Goal: Task Accomplishment & Management: Manage account settings

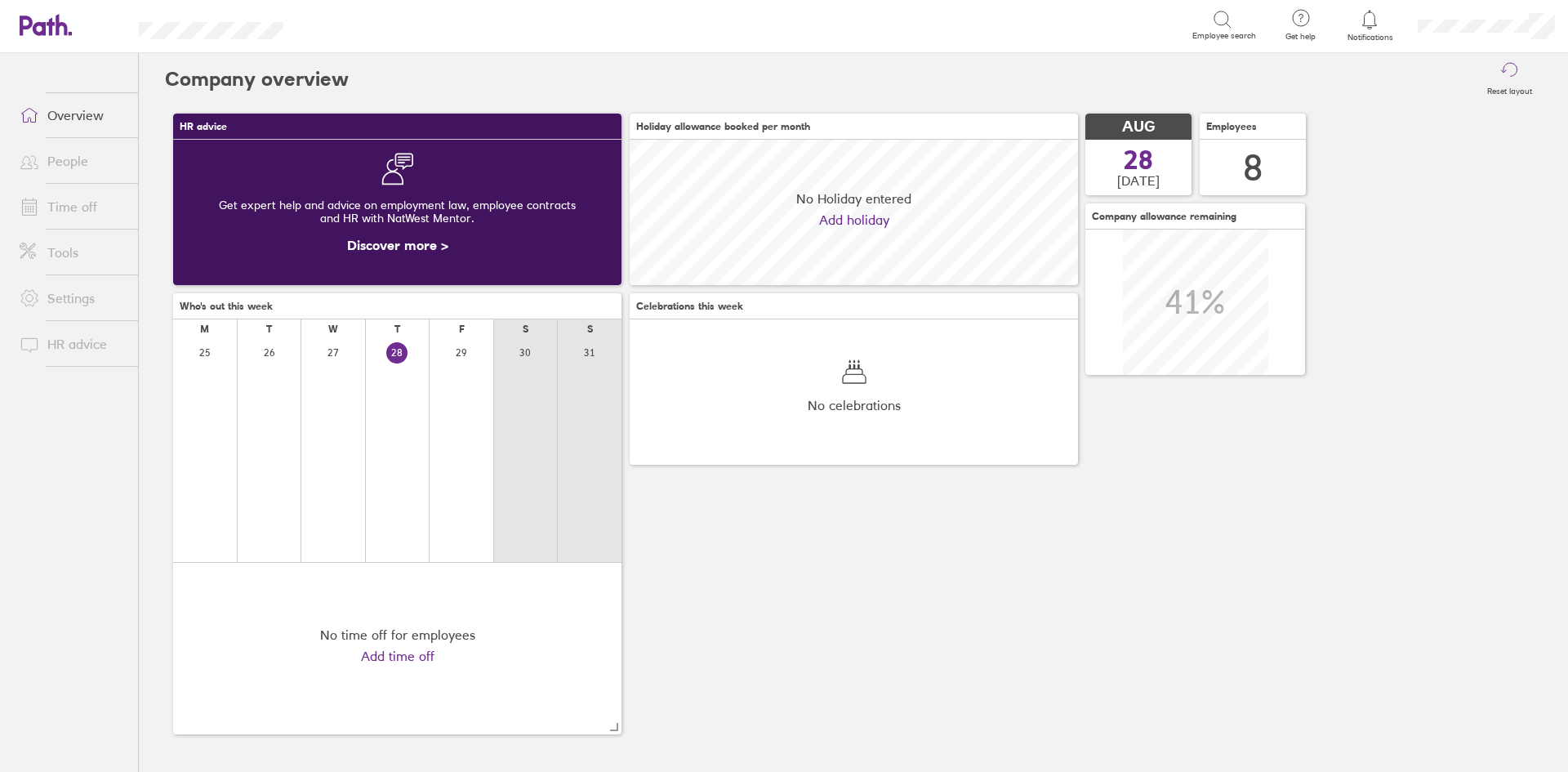
scroll to position [146, 449]
click at [71, 203] on link "Time off" at bounding box center [71, 206] width 131 height 33
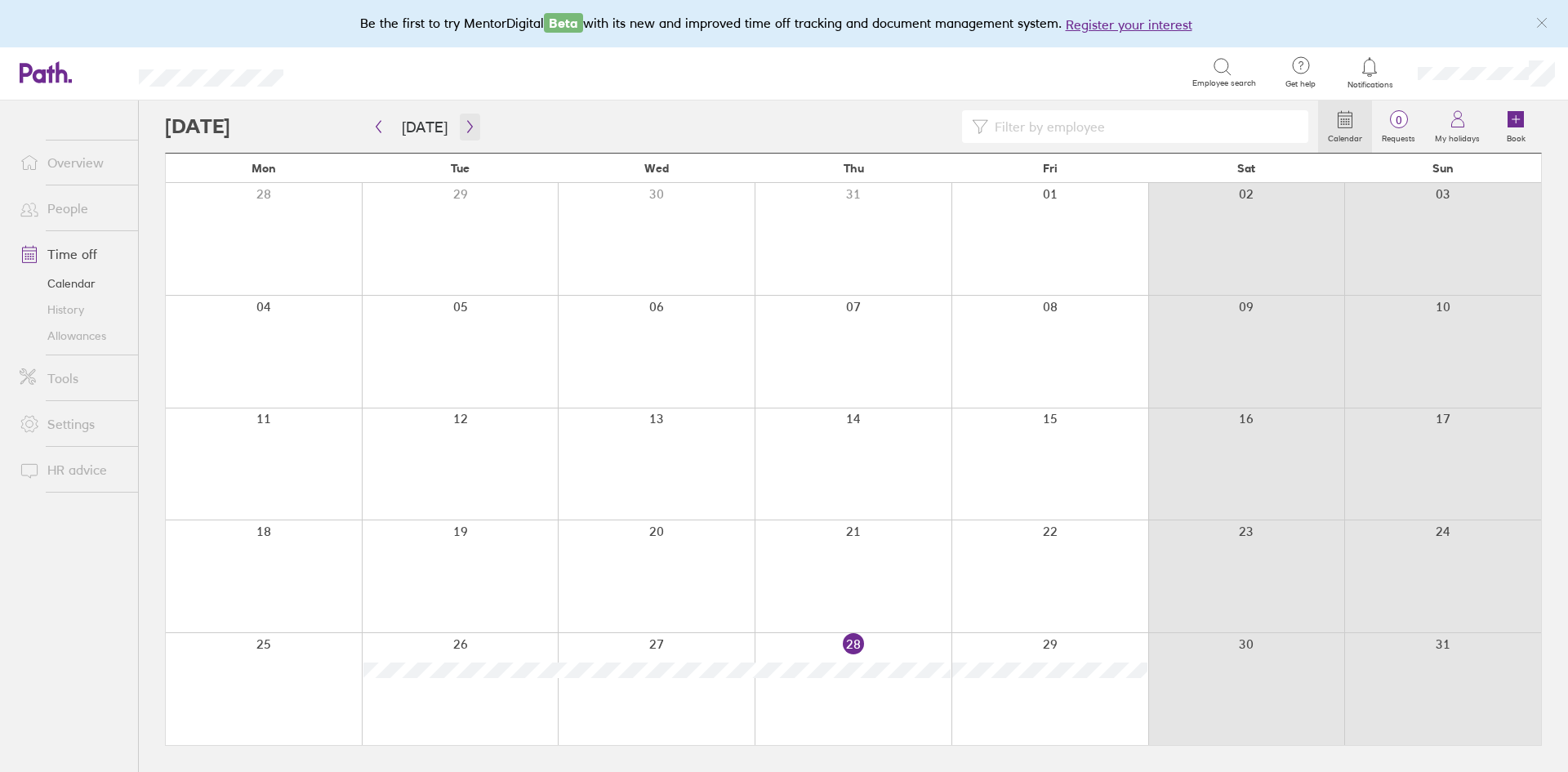
click at [464, 123] on icon "button" at bounding box center [470, 126] width 13 height 13
click at [1406, 129] on icon at bounding box center [1399, 119] width 20 height 20
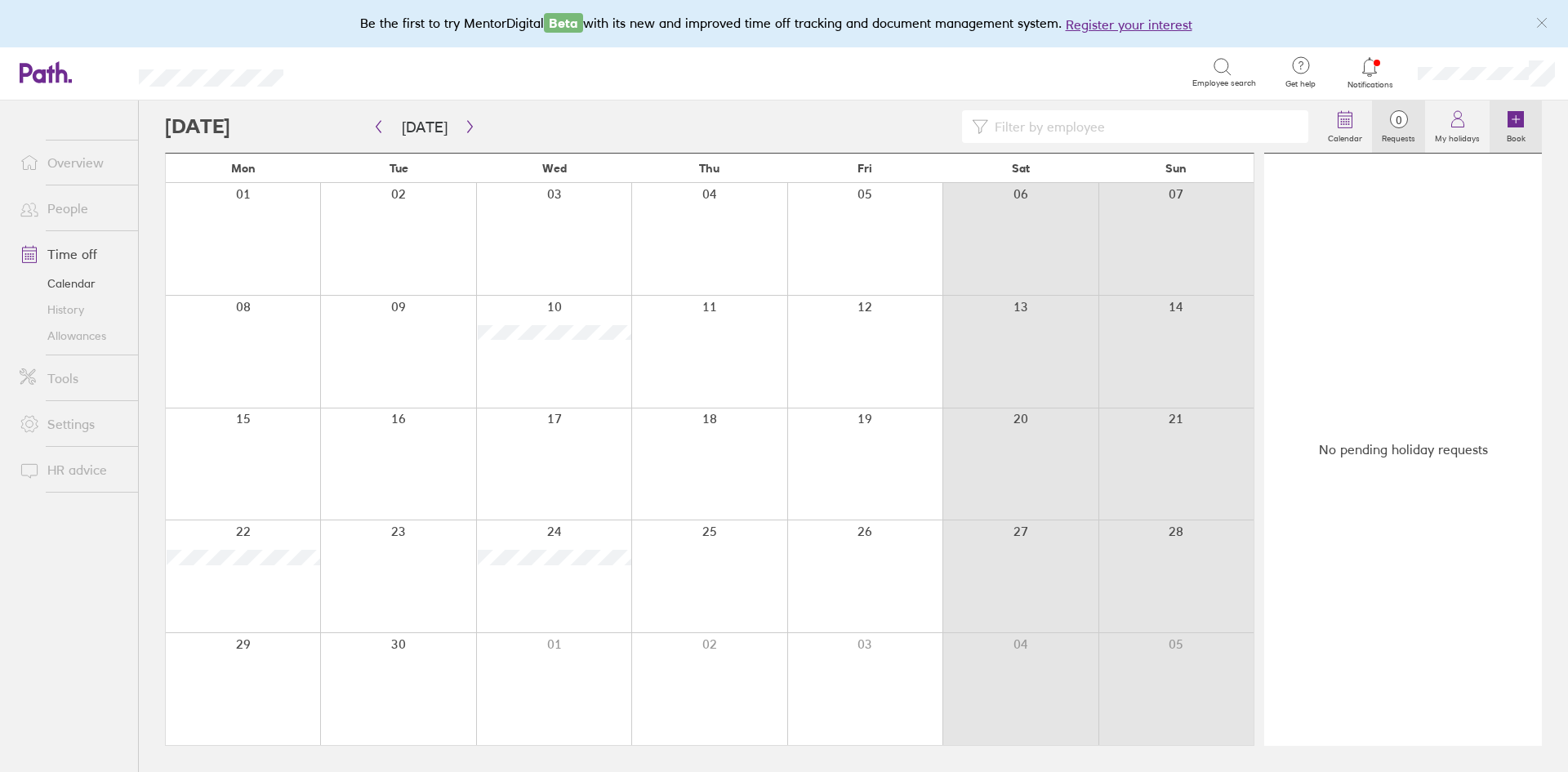
click at [1517, 122] on icon at bounding box center [1516, 119] width 16 height 16
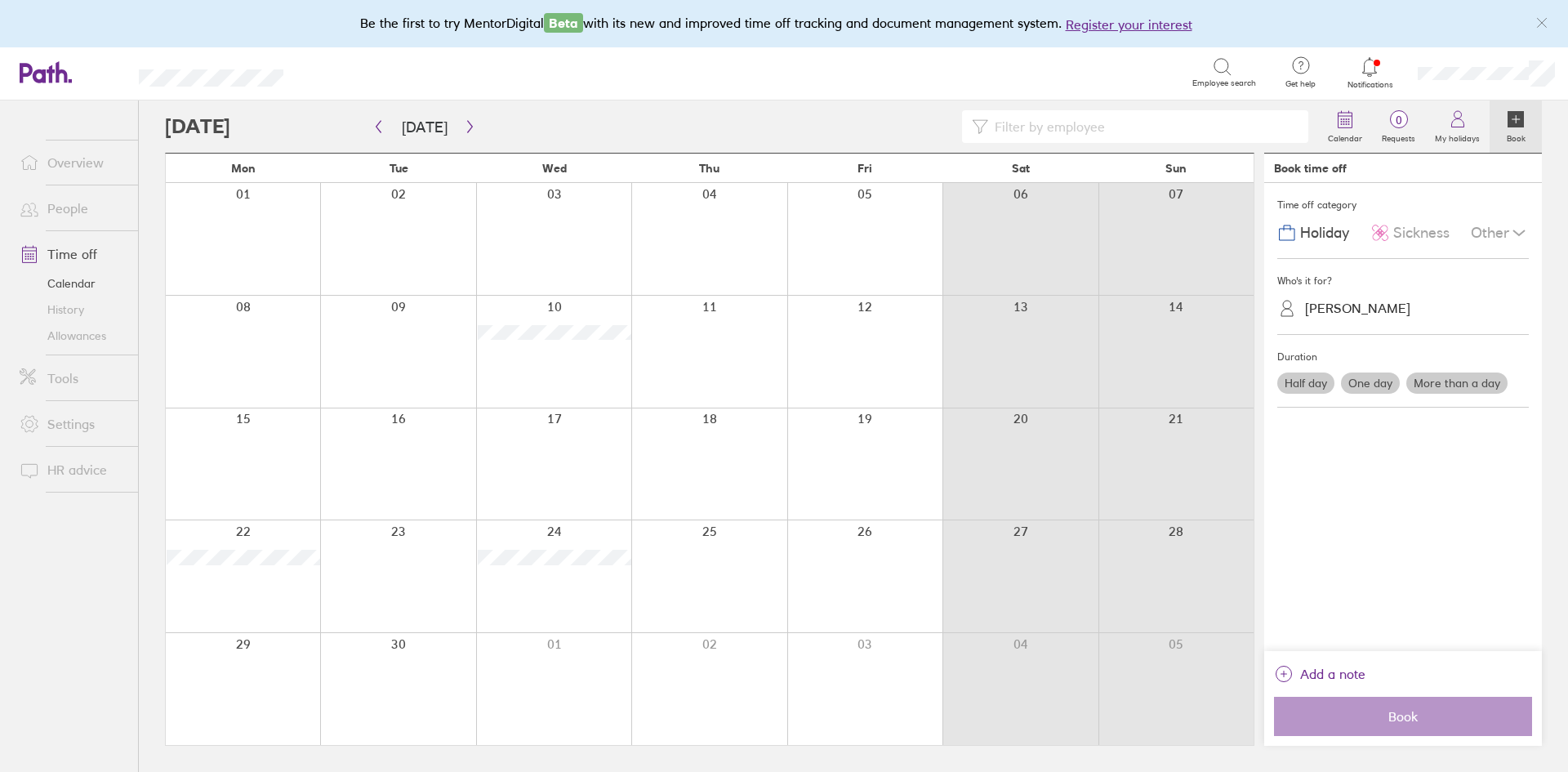
click at [1463, 374] on label "More than a day" at bounding box center [1456, 383] width 101 height 21
click at [0, 0] on input "More than a day" at bounding box center [0, 0] width 0 height 0
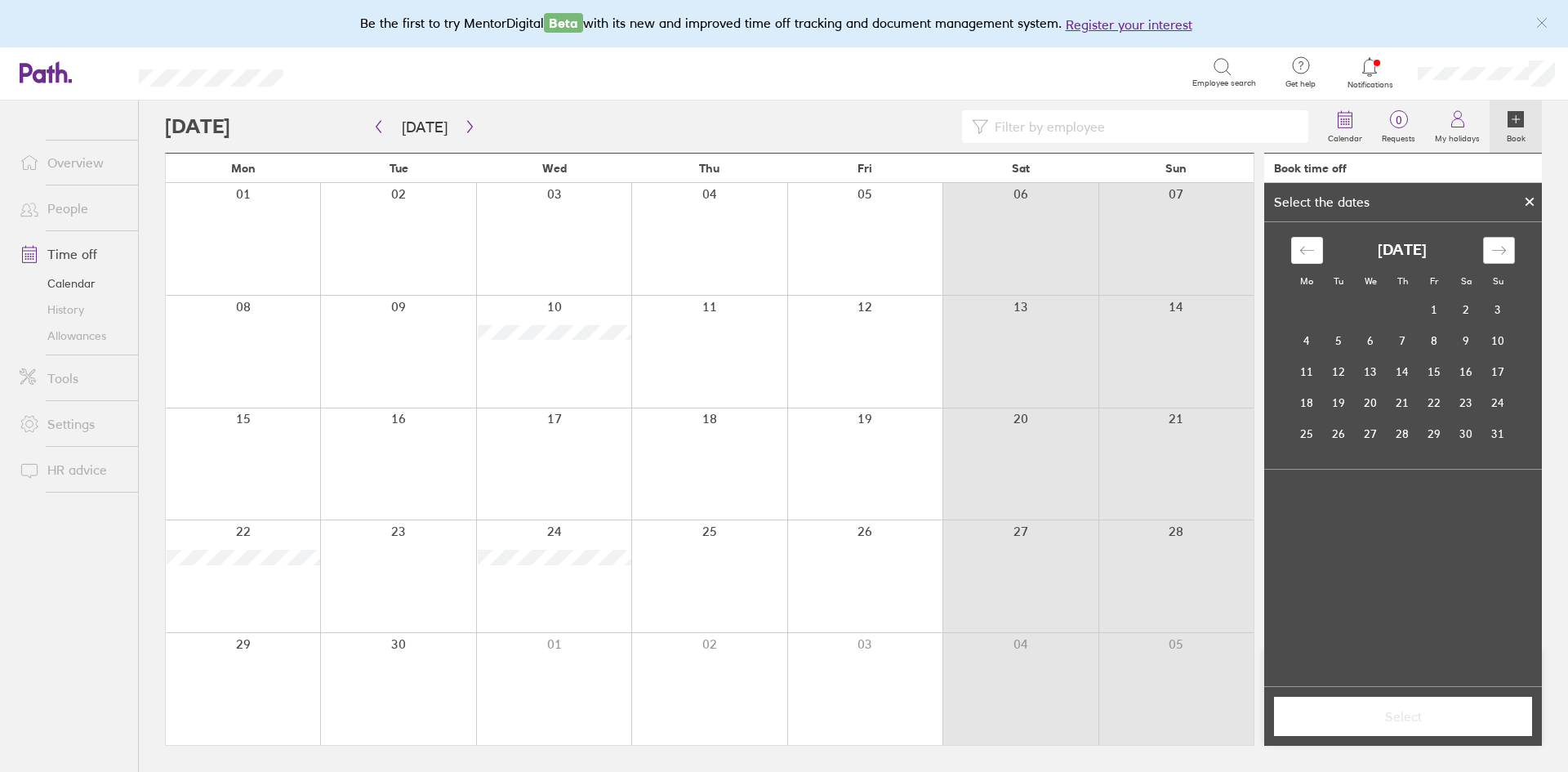
click at [1493, 248] on icon "Move forward to switch to the next month." at bounding box center [1498, 250] width 15 height 15
click at [1404, 403] on td "25" at bounding box center [1403, 402] width 32 height 31
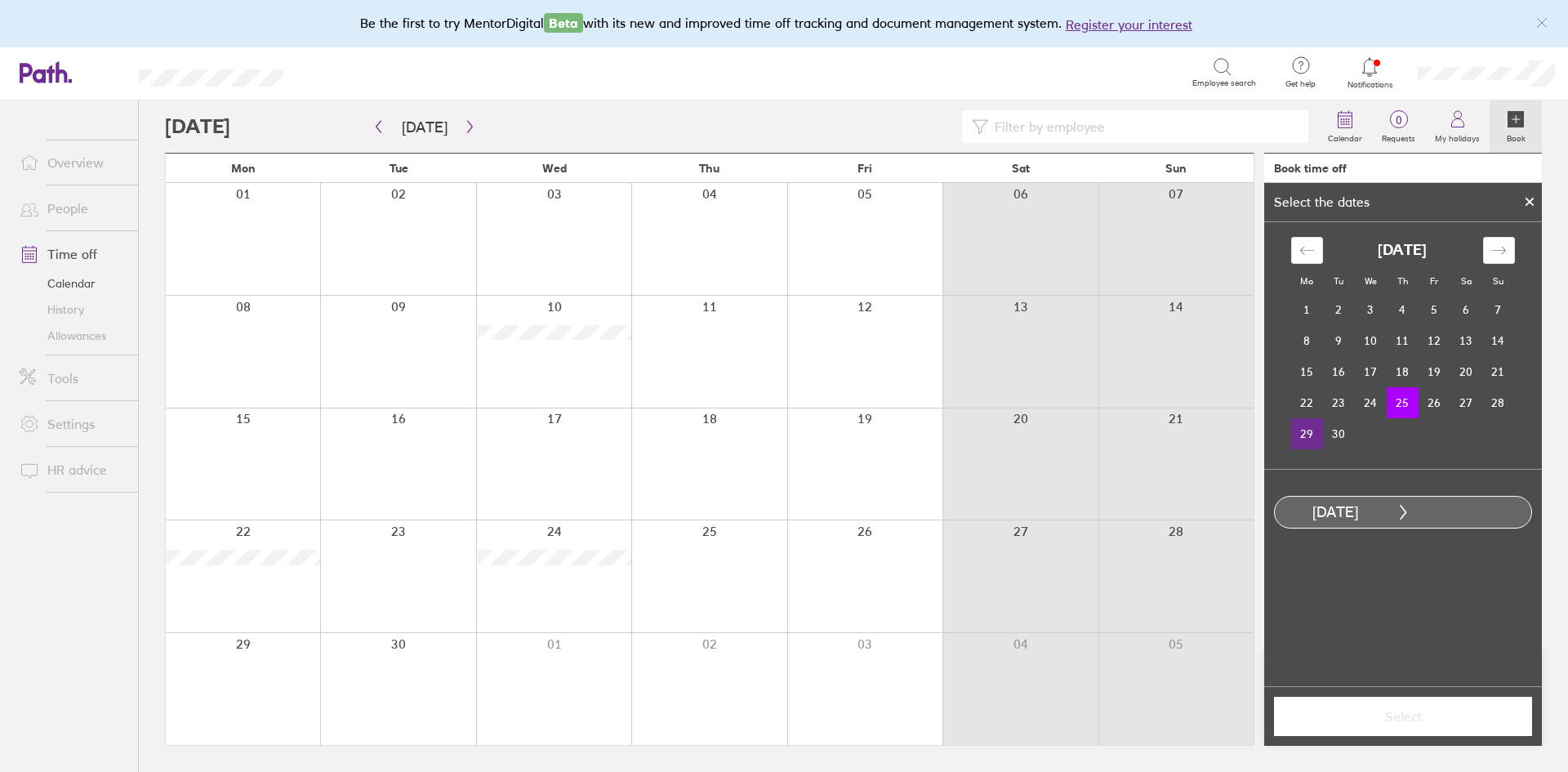
click at [1309, 435] on td "29" at bounding box center [1307, 433] width 32 height 31
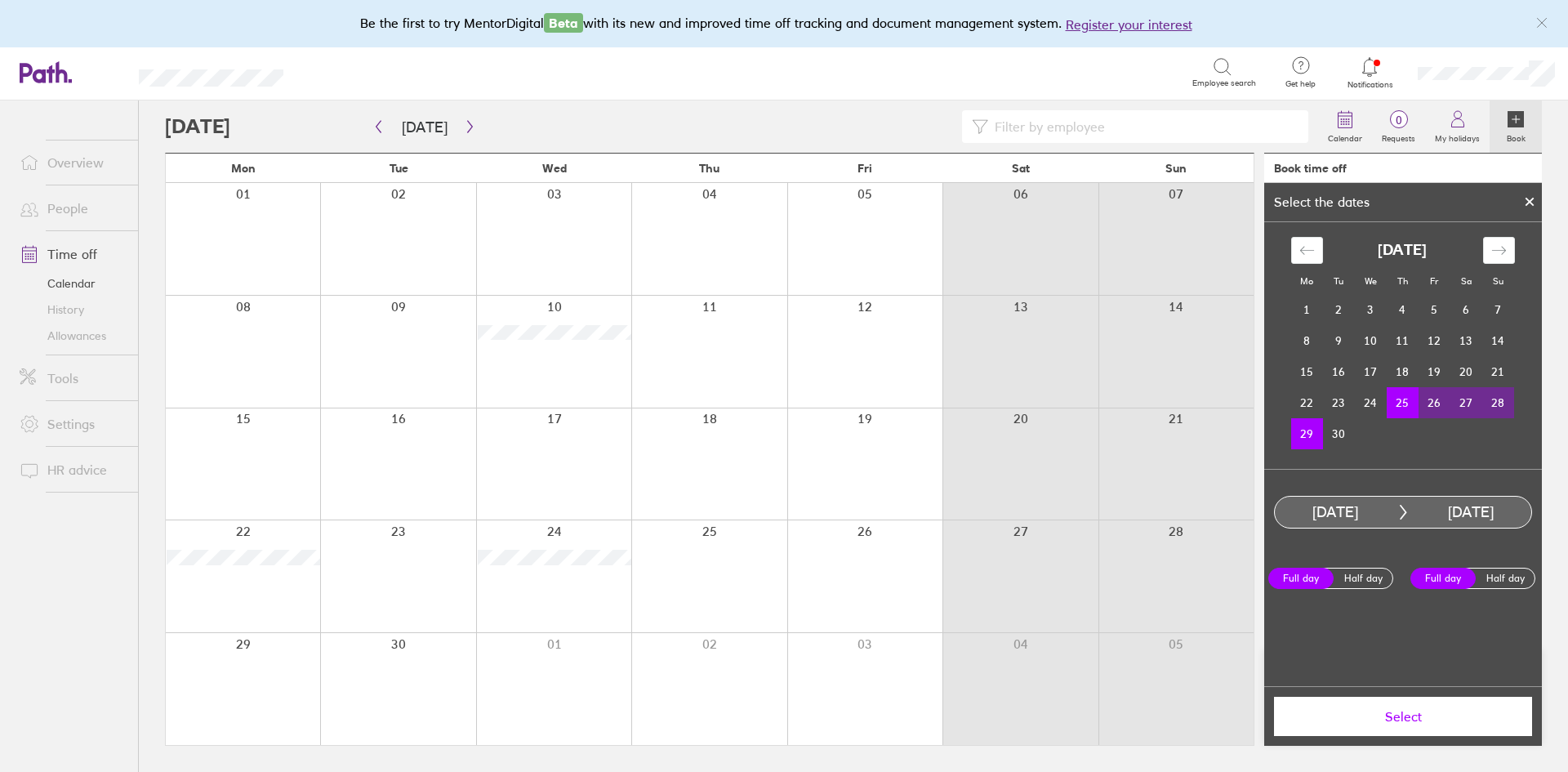
click at [1530, 203] on icon at bounding box center [1530, 202] width 6 height 6
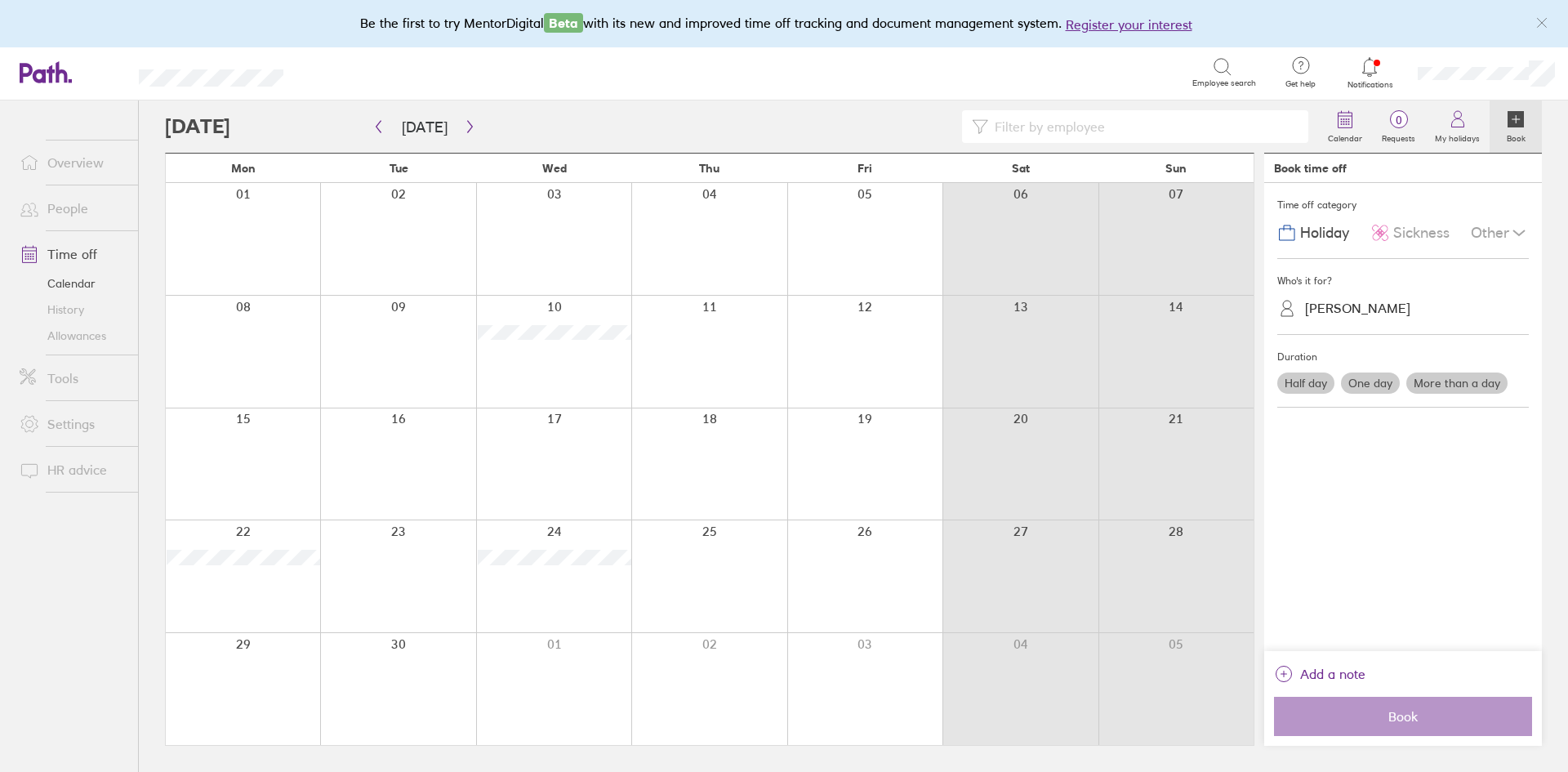
click at [1366, 380] on label "One day" at bounding box center [1371, 383] width 59 height 21
click at [0, 0] on input "One day" at bounding box center [0, 0] width 0 height 0
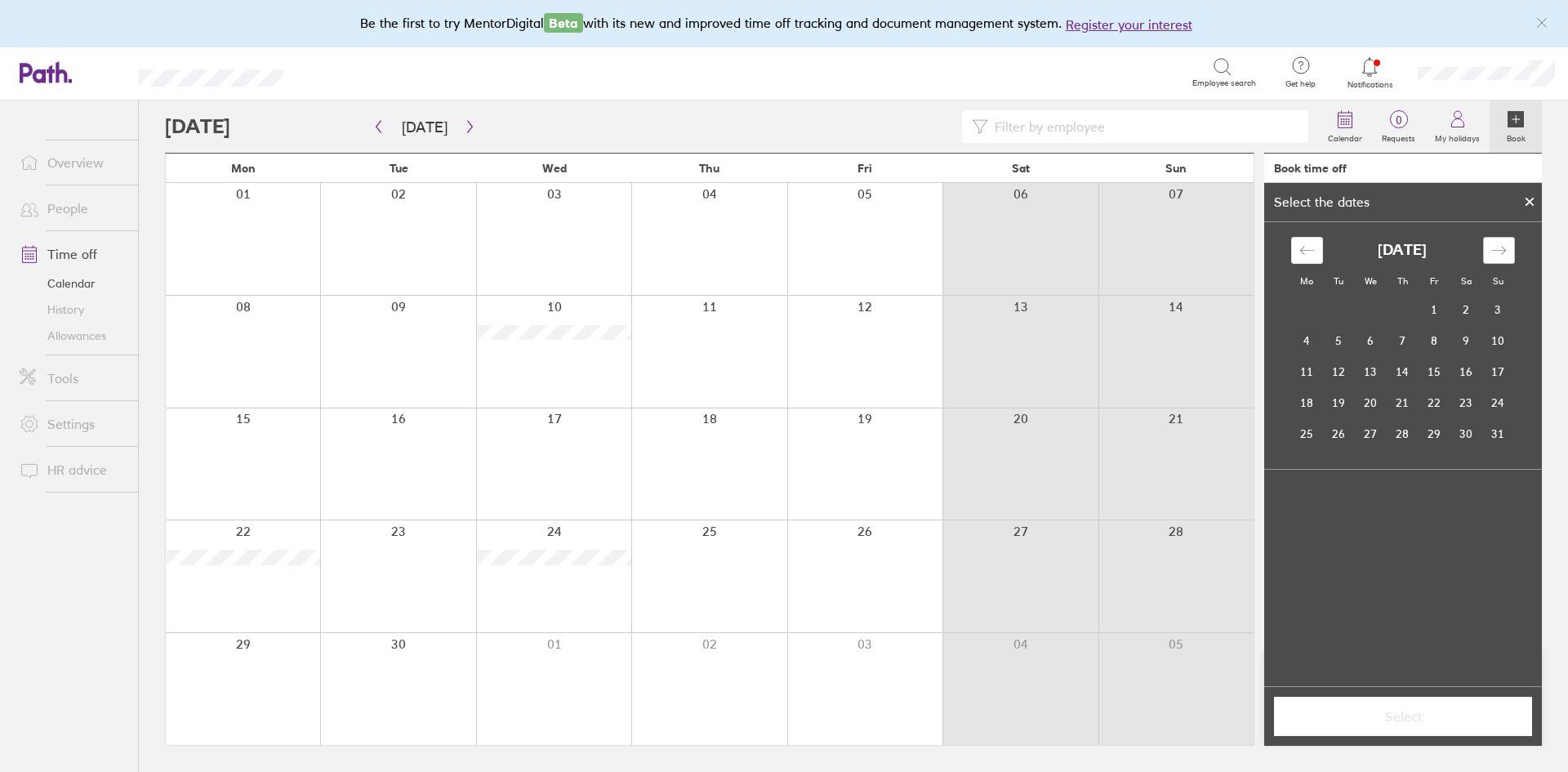
click at [1497, 247] on icon "Move forward to switch to the next month." at bounding box center [1498, 250] width 15 height 15
click at [1413, 405] on td "25" at bounding box center [1403, 402] width 32 height 31
click at [1419, 719] on span "Select" at bounding box center [1403, 717] width 235 height 14
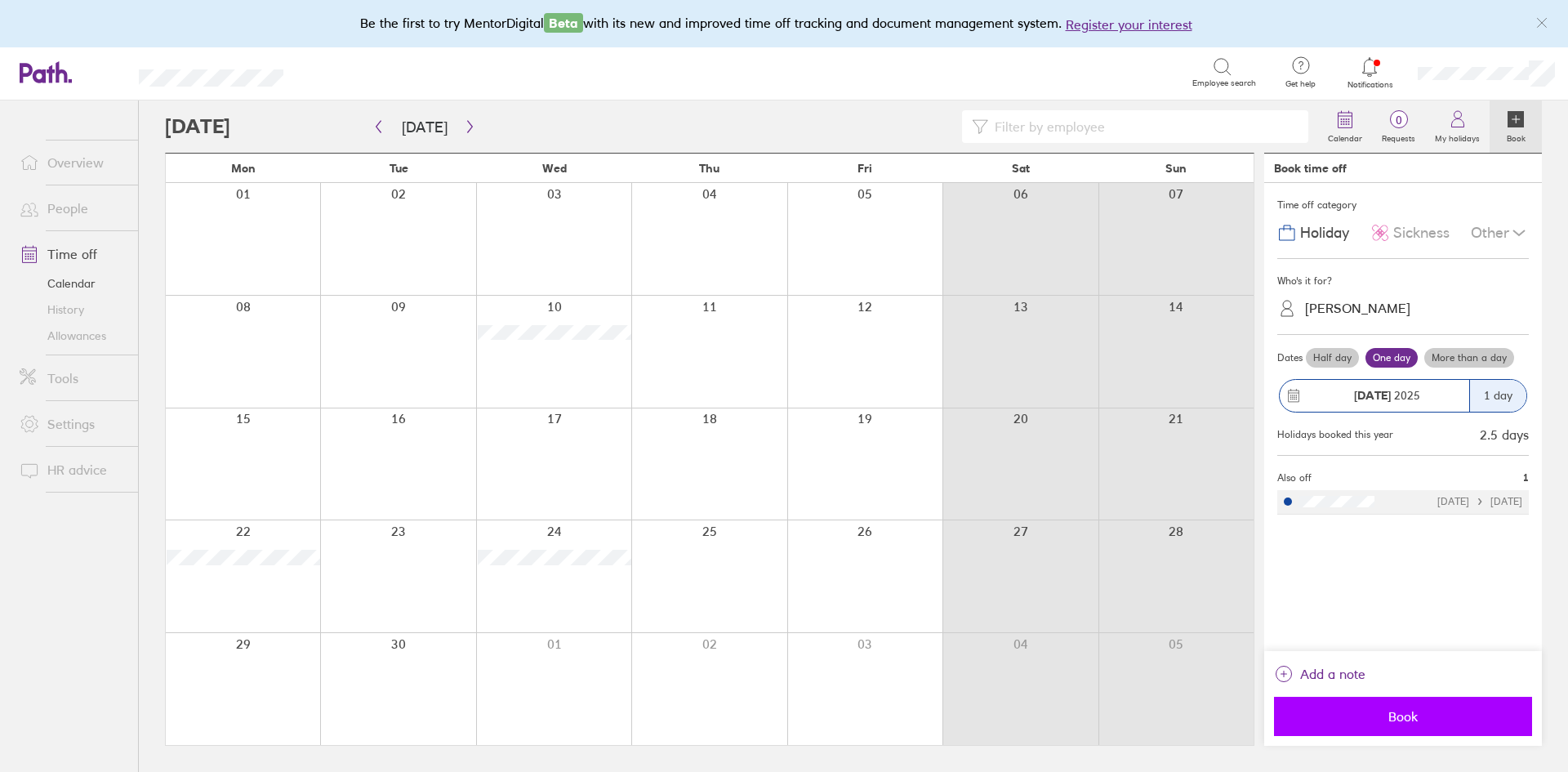
click at [1397, 717] on span "Book" at bounding box center [1403, 717] width 235 height 14
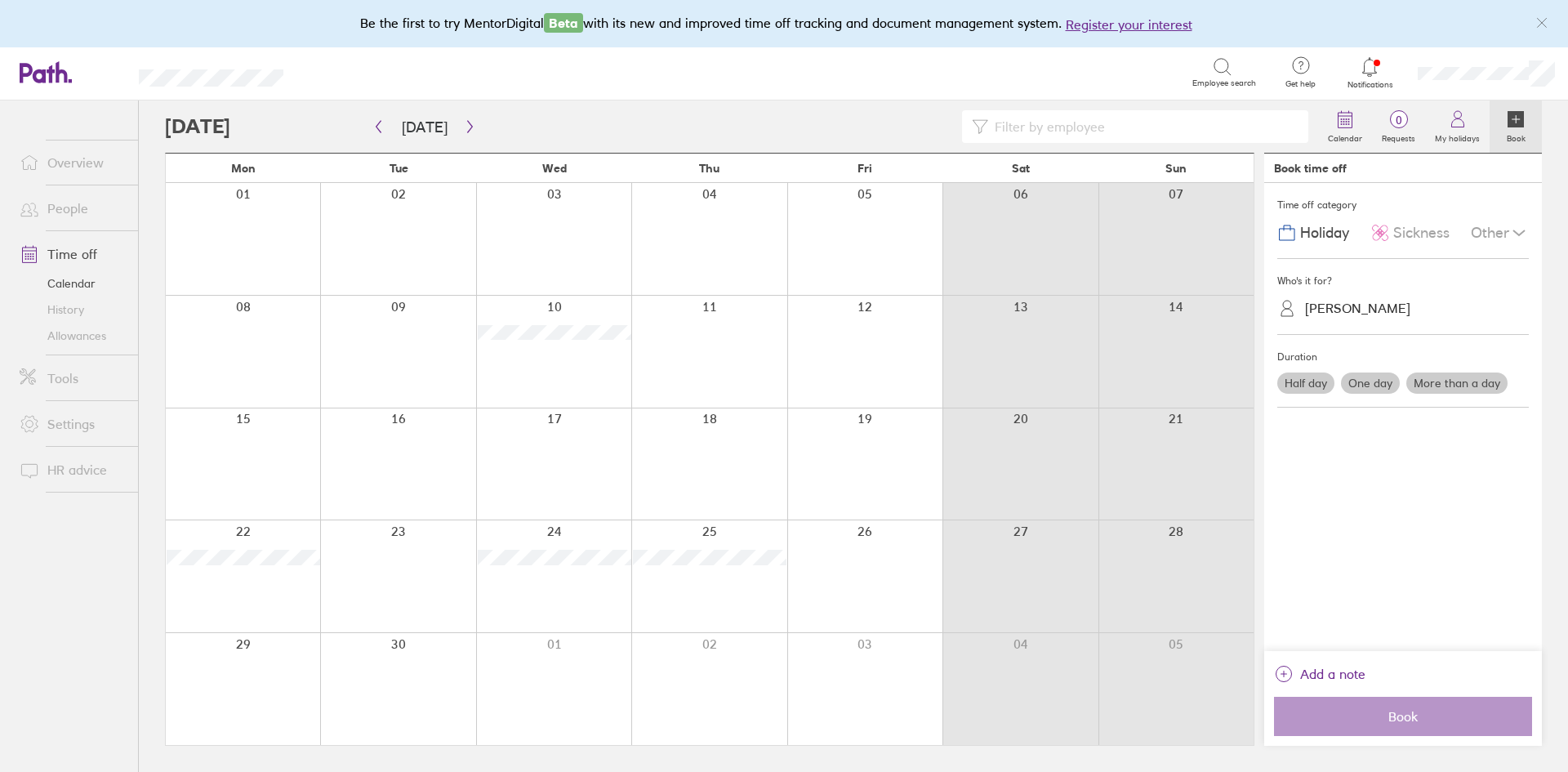
click at [1371, 385] on label "One day" at bounding box center [1371, 383] width 59 height 21
click at [0, 0] on input "One day" at bounding box center [0, 0] width 0 height 0
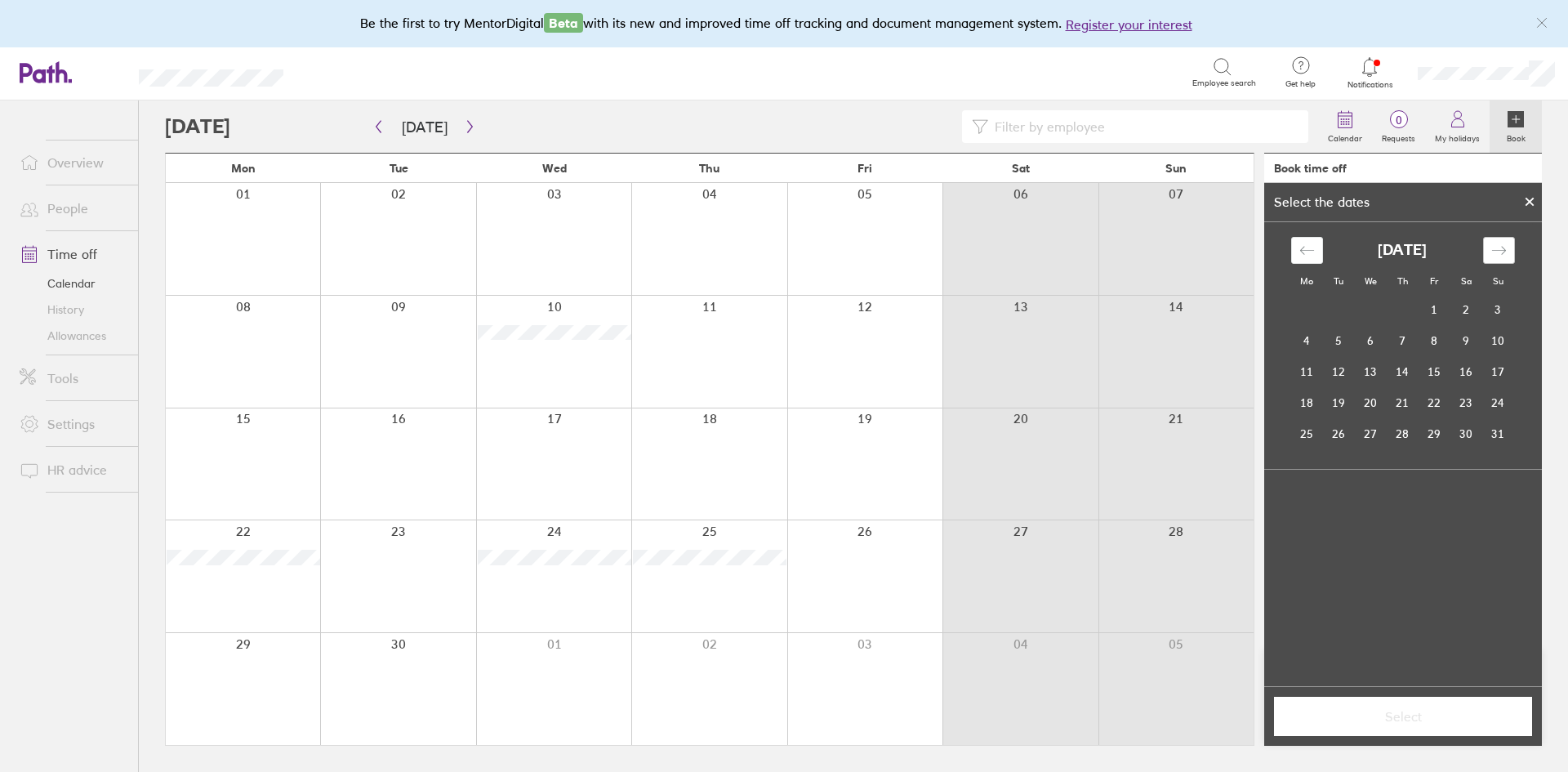
click at [1497, 249] on icon "Move forward to switch to the next month." at bounding box center [1498, 250] width 15 height 15
click at [1309, 438] on td "29" at bounding box center [1307, 433] width 32 height 31
click at [1422, 717] on span "Select" at bounding box center [1403, 717] width 235 height 14
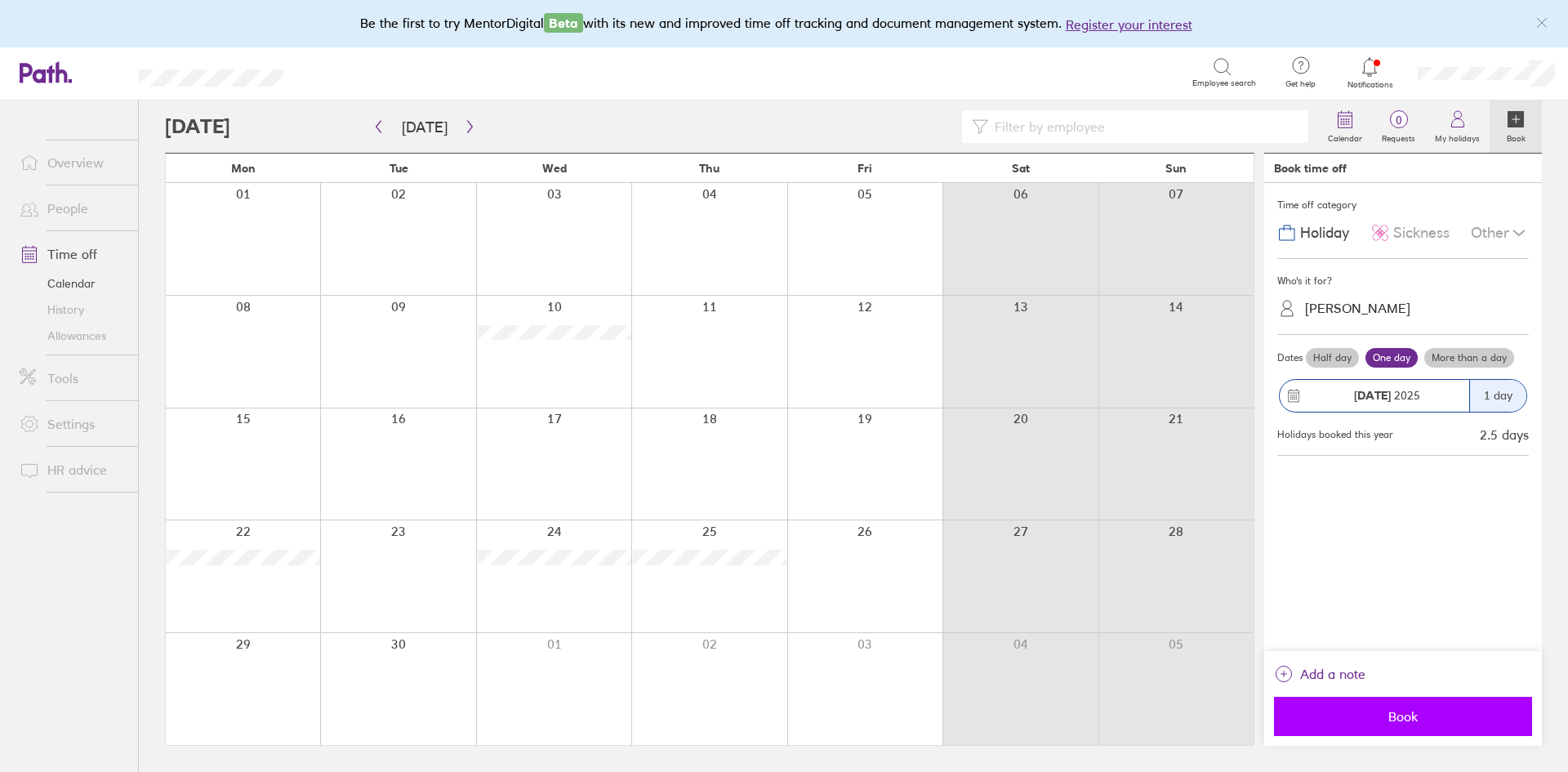
click at [1387, 724] on span "Book" at bounding box center [1403, 717] width 235 height 14
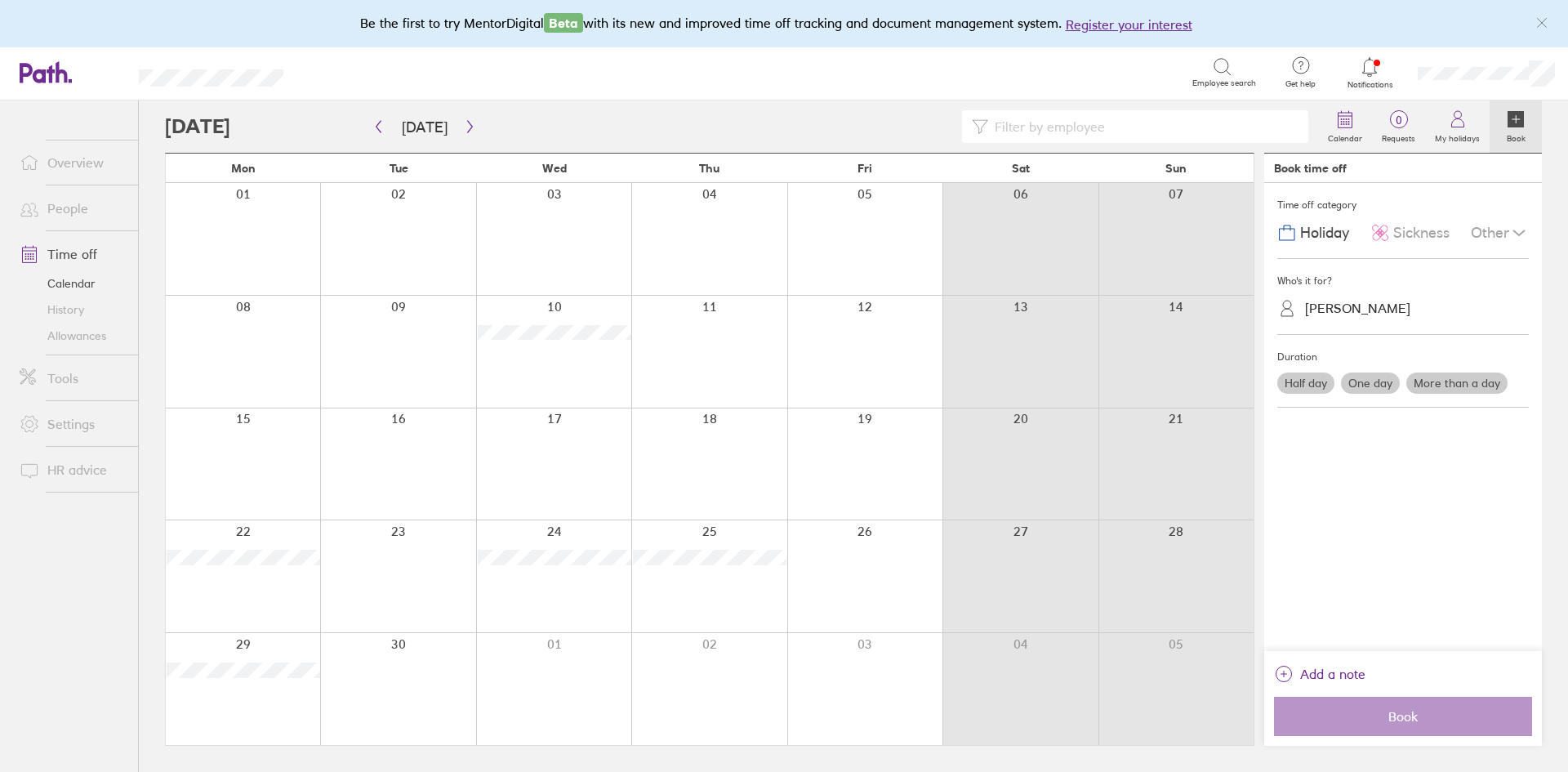
click at [71, 331] on link "Allowances" at bounding box center [71, 335] width 131 height 26
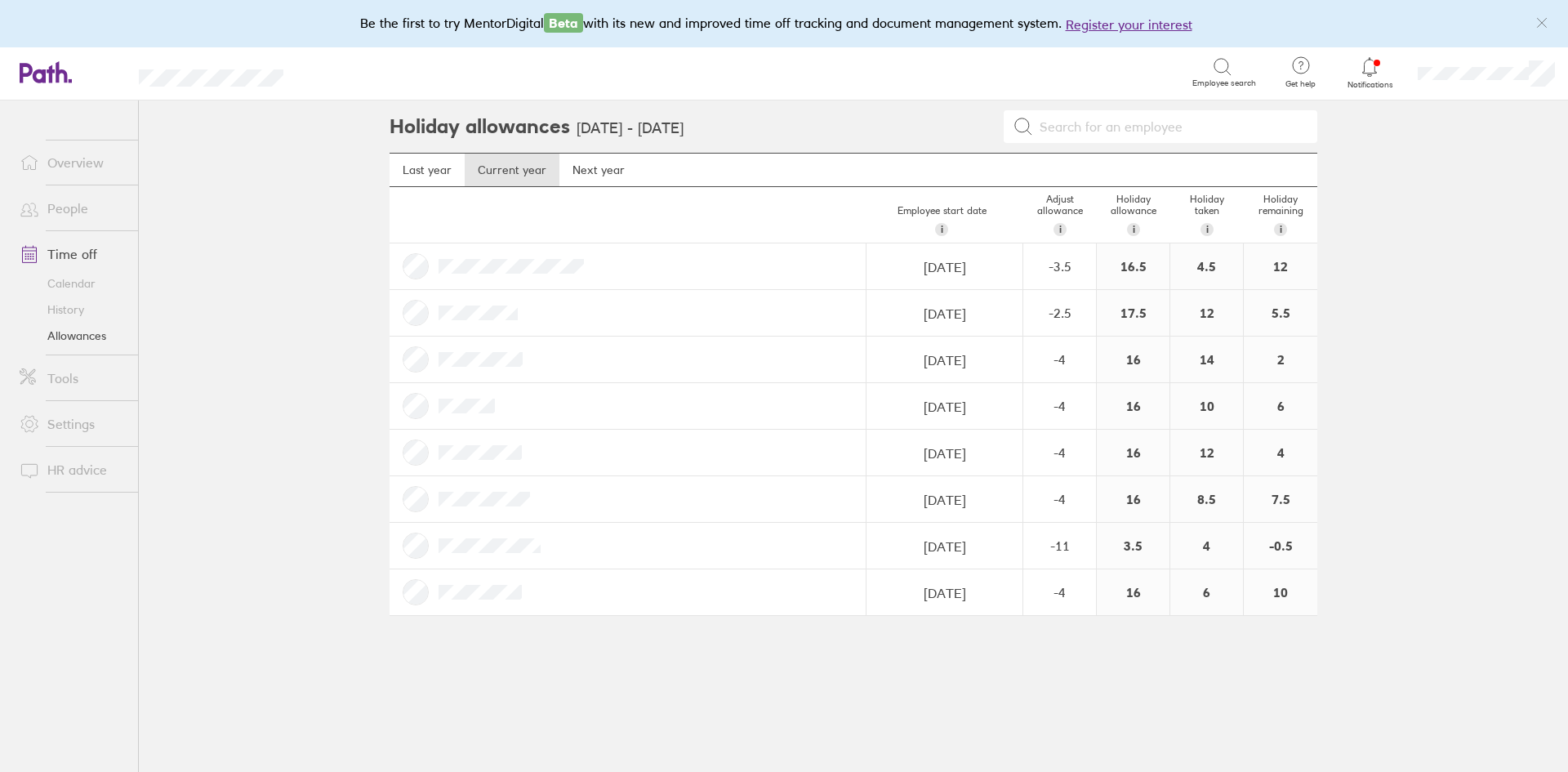
click at [1369, 69] on icon at bounding box center [1370, 67] width 20 height 20
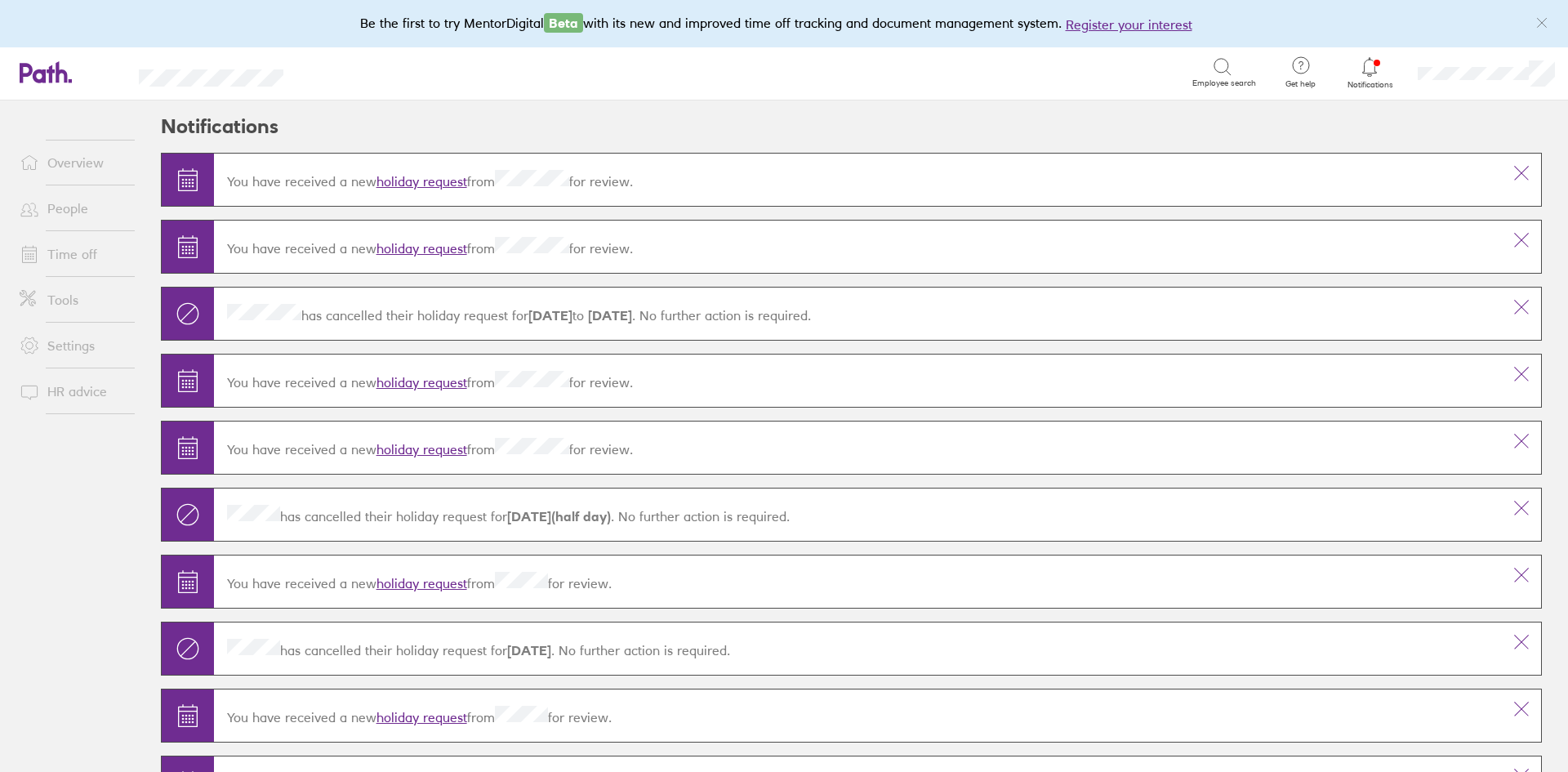
click at [65, 249] on link "Time off" at bounding box center [71, 254] width 131 height 33
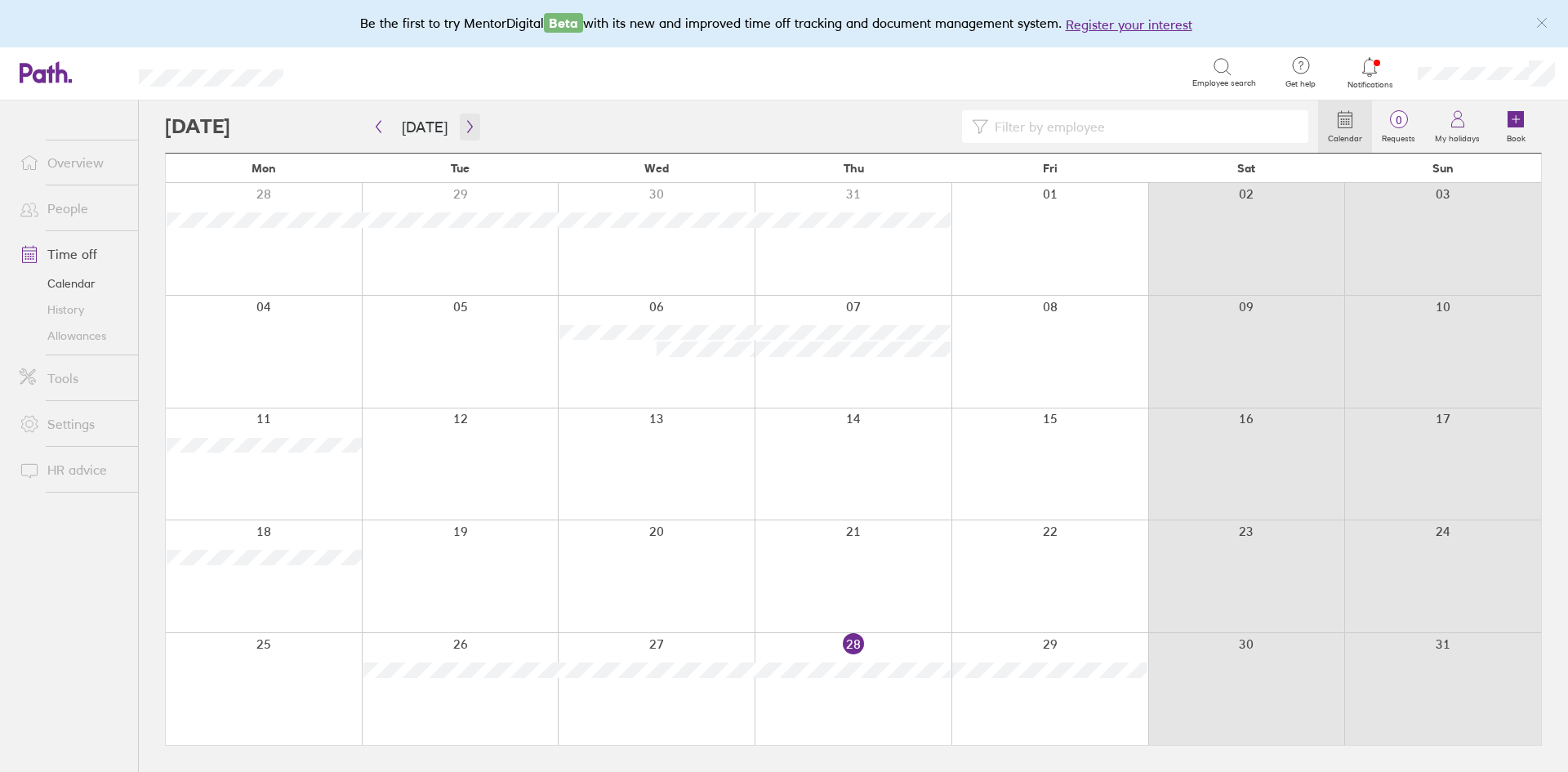
click at [464, 128] on icon "button" at bounding box center [470, 126] width 13 height 13
click at [467, 123] on icon "button" at bounding box center [469, 127] width 4 height 13
